Goal: Task Accomplishment & Management: Use online tool/utility

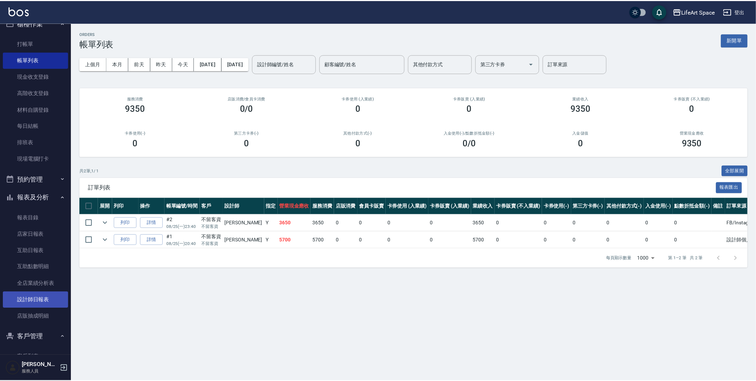
scroll to position [23, 0]
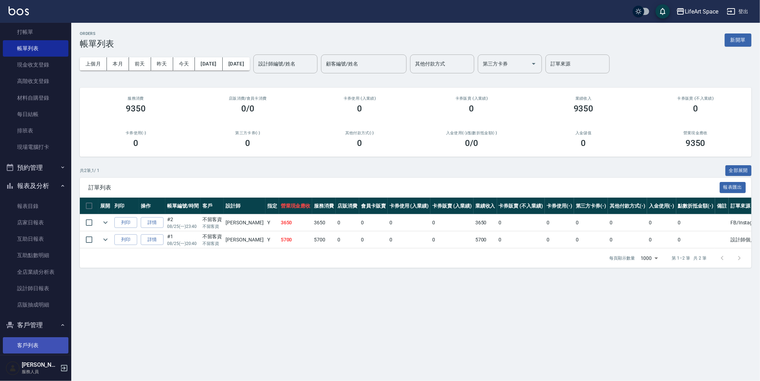
click at [38, 343] on link "客戶列表" at bounding box center [36, 345] width 66 height 16
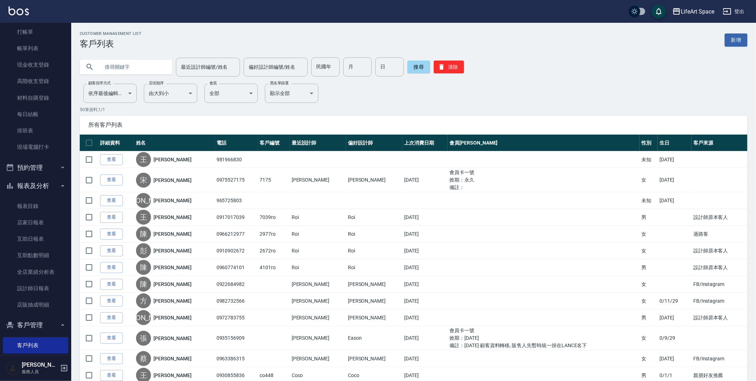
click at [126, 70] on input "text" at bounding box center [133, 66] width 67 height 19
type input "t"
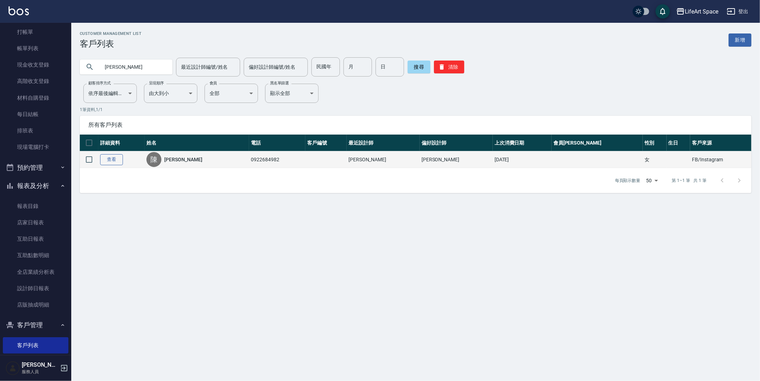
type input "[PERSON_NAME]"
click at [115, 159] on link "查看" at bounding box center [111, 159] width 23 height 11
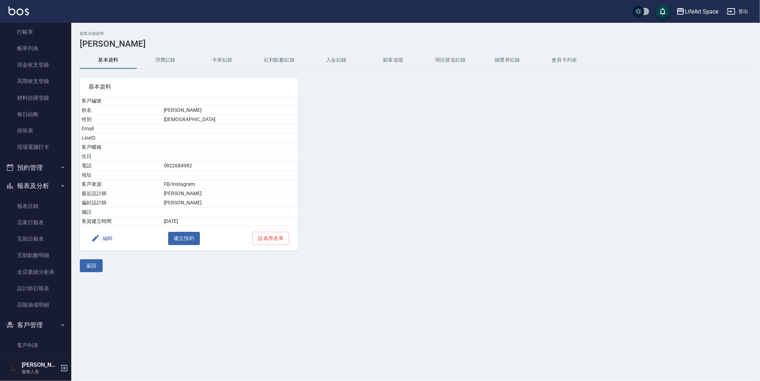
click at [167, 62] on button "消費記錄" at bounding box center [165, 60] width 57 height 17
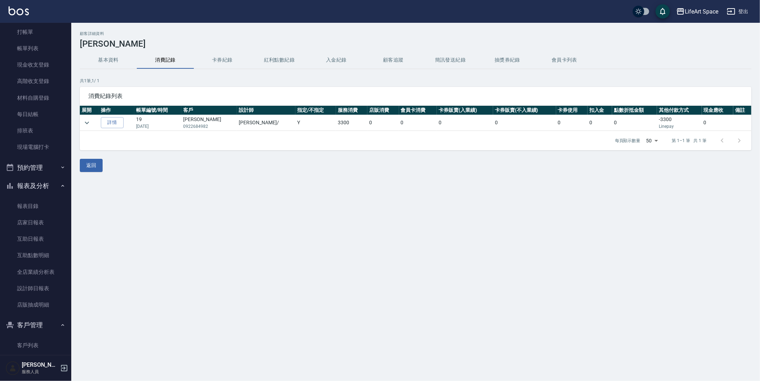
click at [108, 61] on button "基本資料" at bounding box center [108, 60] width 57 height 17
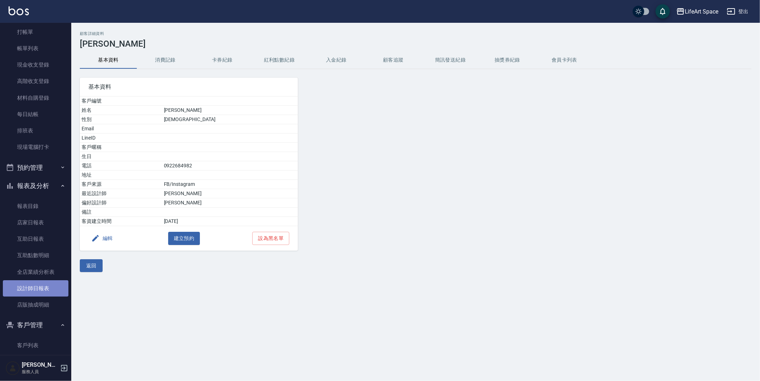
click at [41, 290] on link "設計師日報表" at bounding box center [36, 288] width 66 height 16
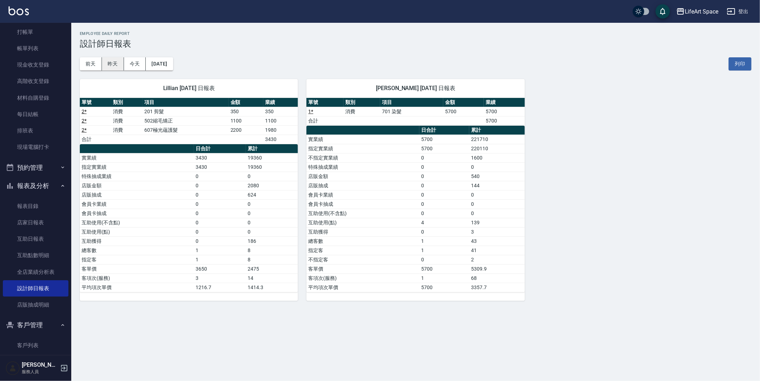
click at [116, 65] on button "昨天" at bounding box center [113, 63] width 22 height 13
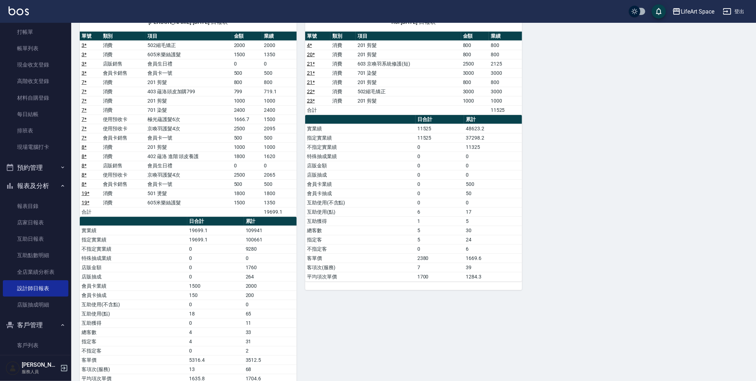
scroll to position [687, 0]
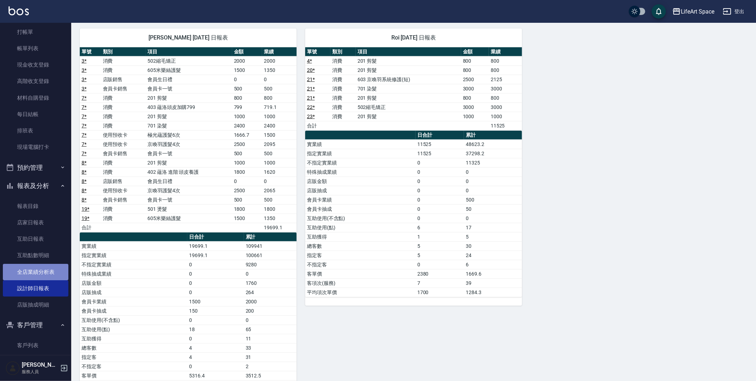
click at [59, 277] on link "全店業績分析表" at bounding box center [36, 272] width 66 height 16
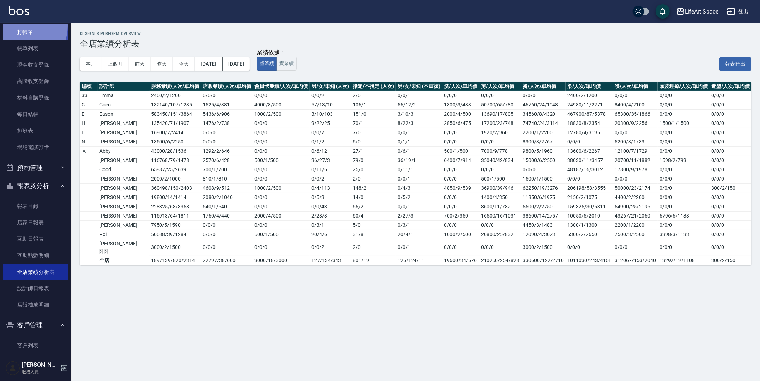
click at [21, 26] on link "打帳單" at bounding box center [36, 32] width 66 height 16
